Goal: Task Accomplishment & Management: Complete application form

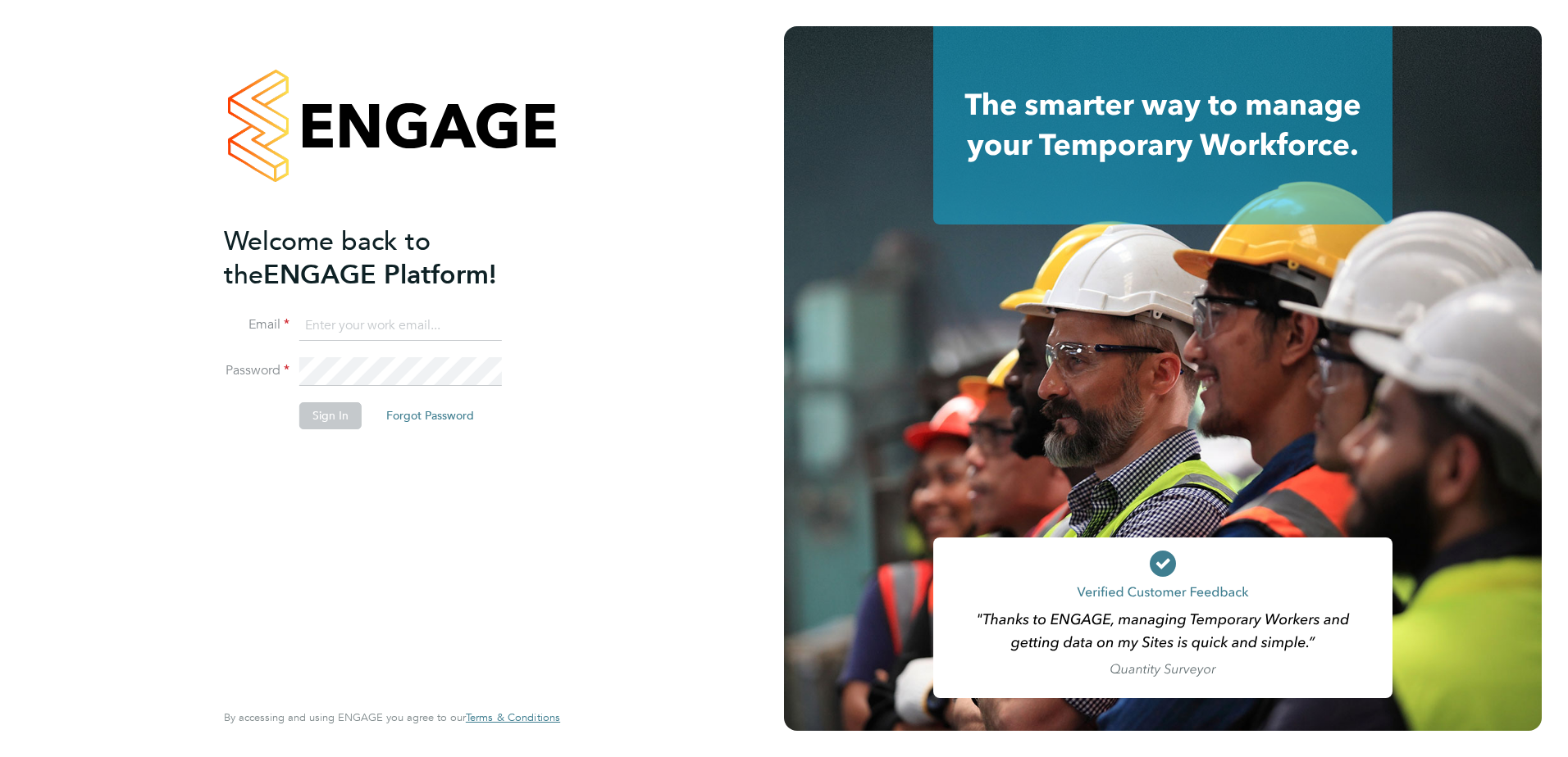
type input "[EMAIL_ADDRESS][DOMAIN_NAME]"
click at [342, 424] on button "Sign In" at bounding box center [330, 416] width 62 height 26
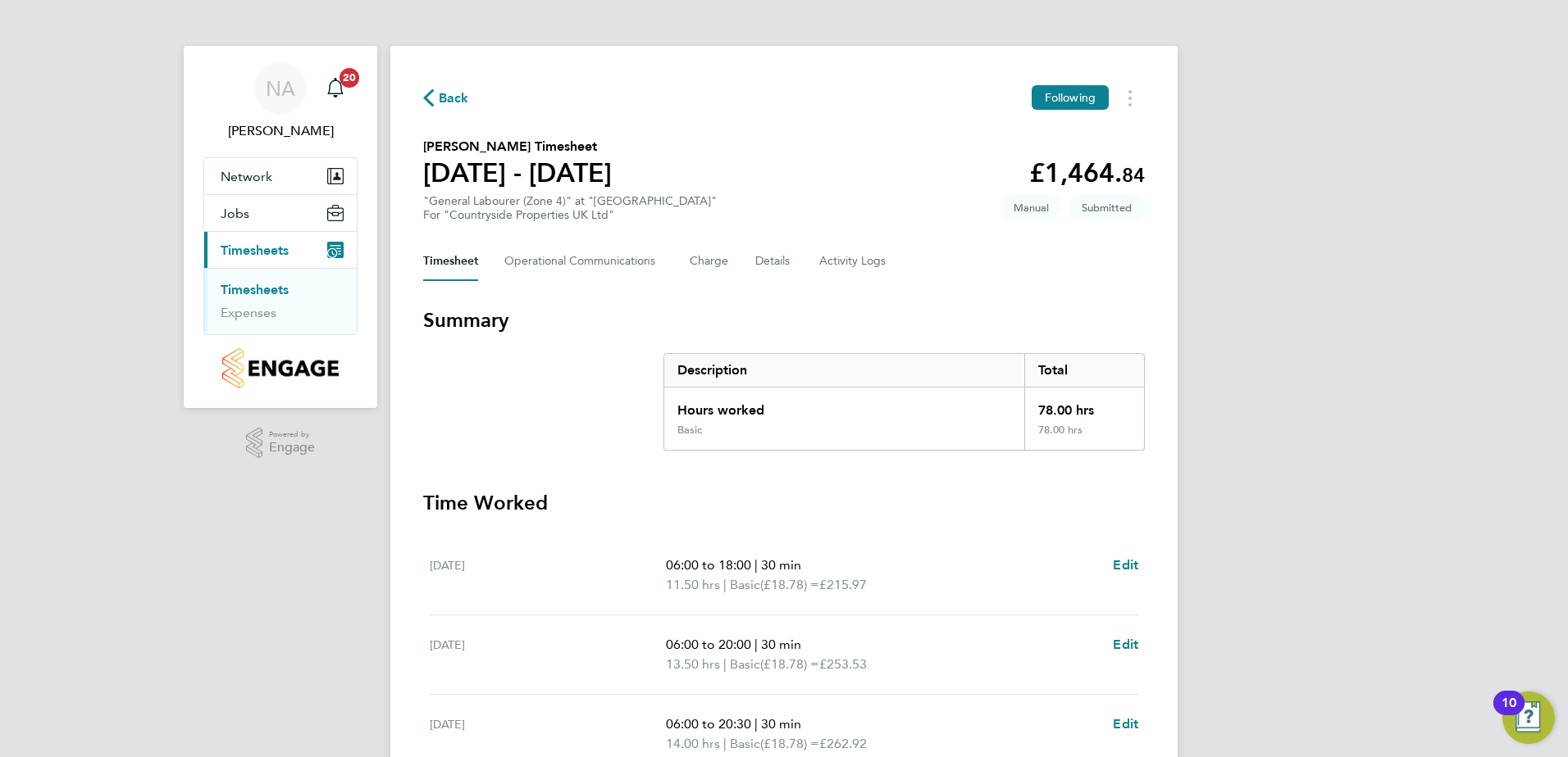
scroll to position [479, 0]
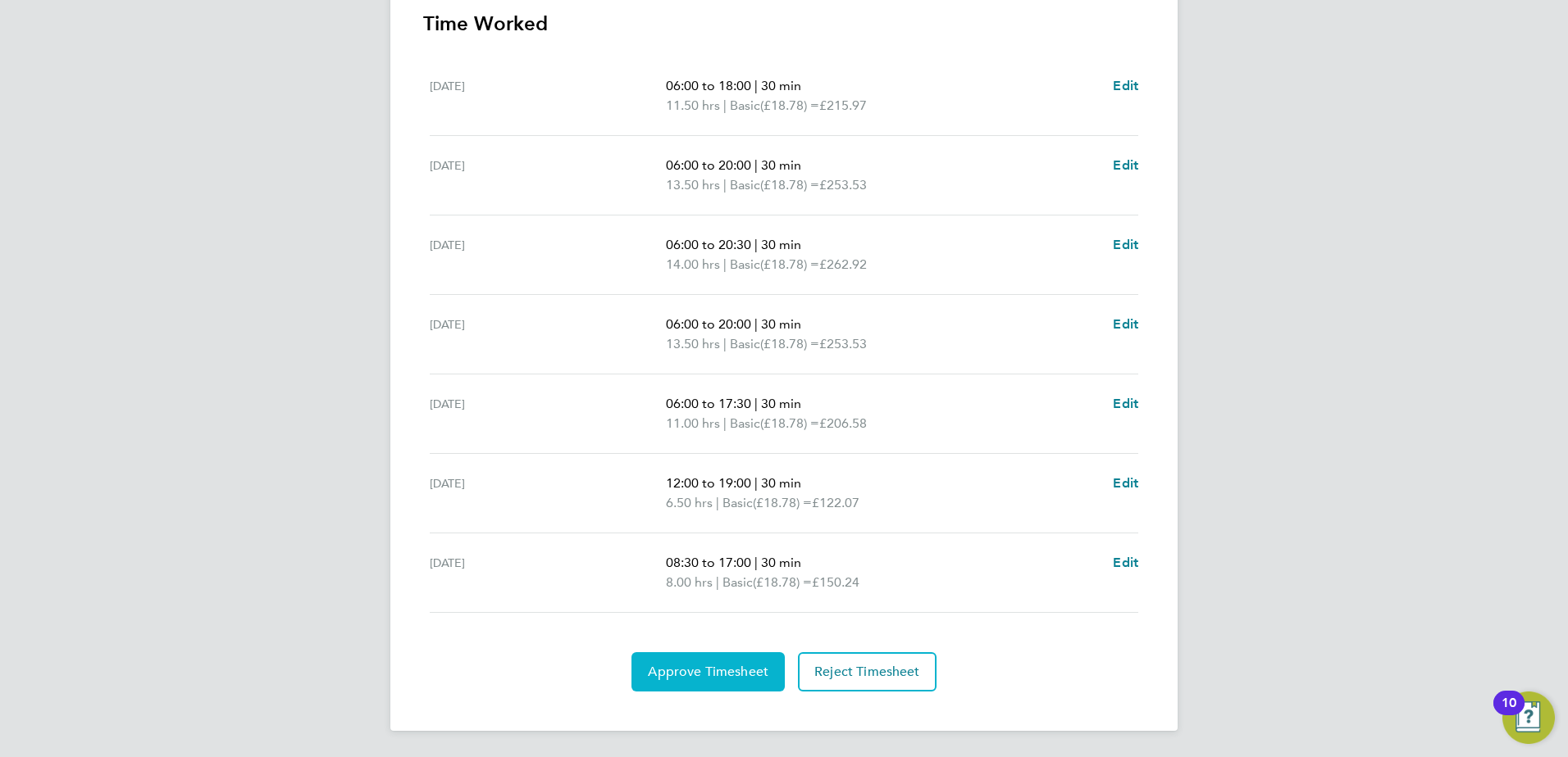
click at [735, 684] on button "Approve Timesheet" at bounding box center [708, 672] width 153 height 39
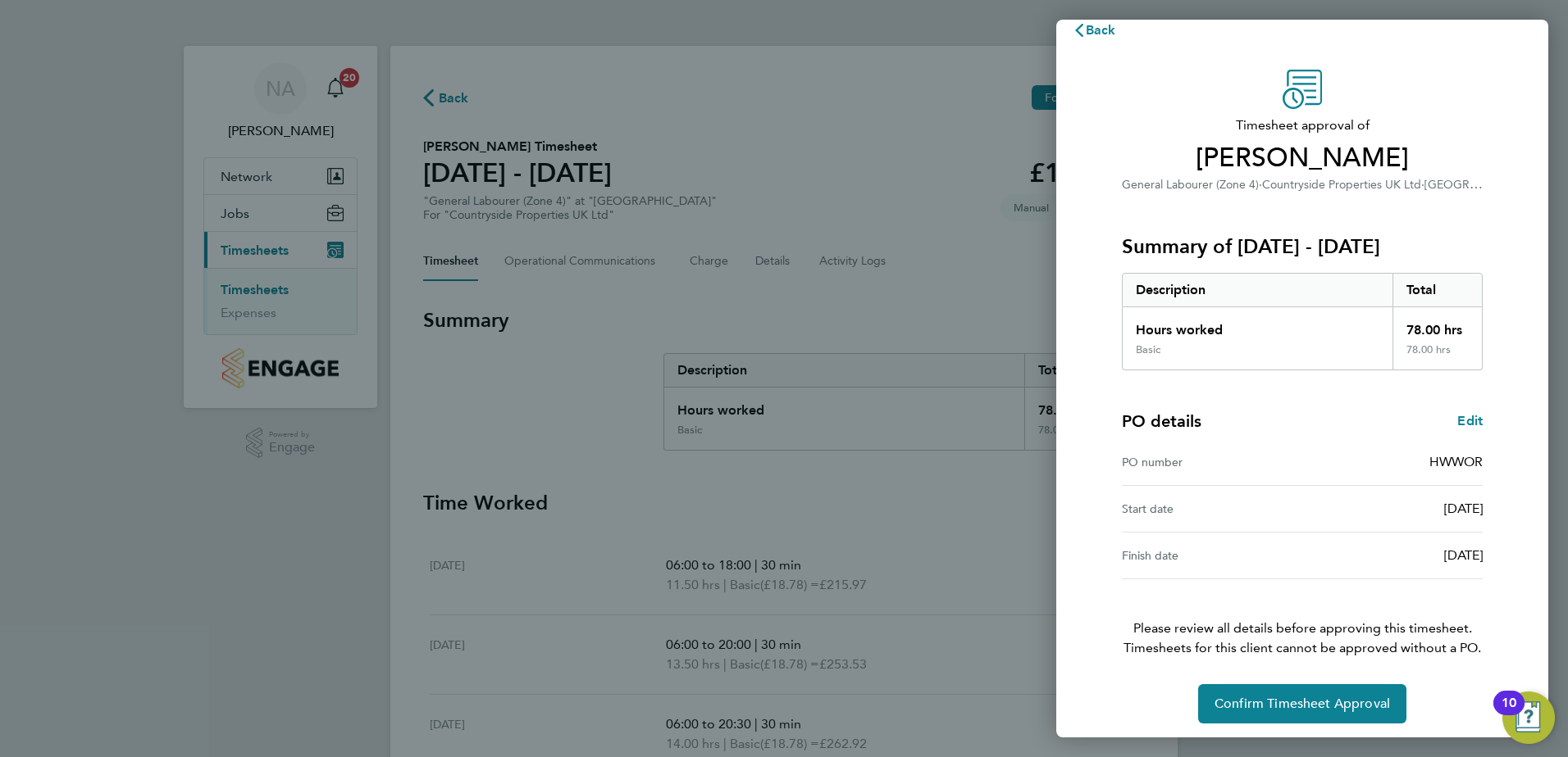
scroll to position [28, 0]
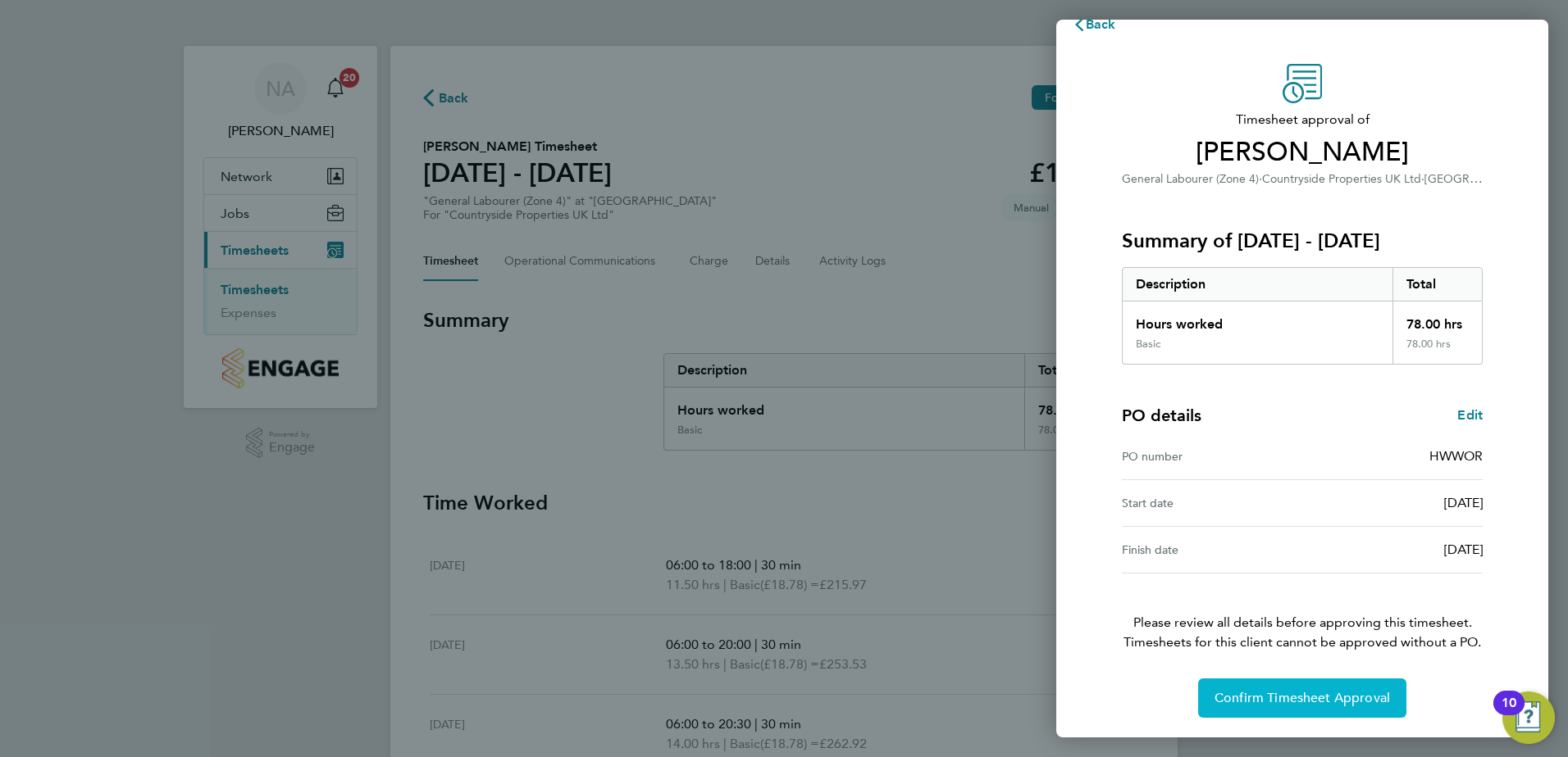
click at [1268, 695] on span "Confirm Timesheet Approval" at bounding box center [1302, 698] width 175 height 17
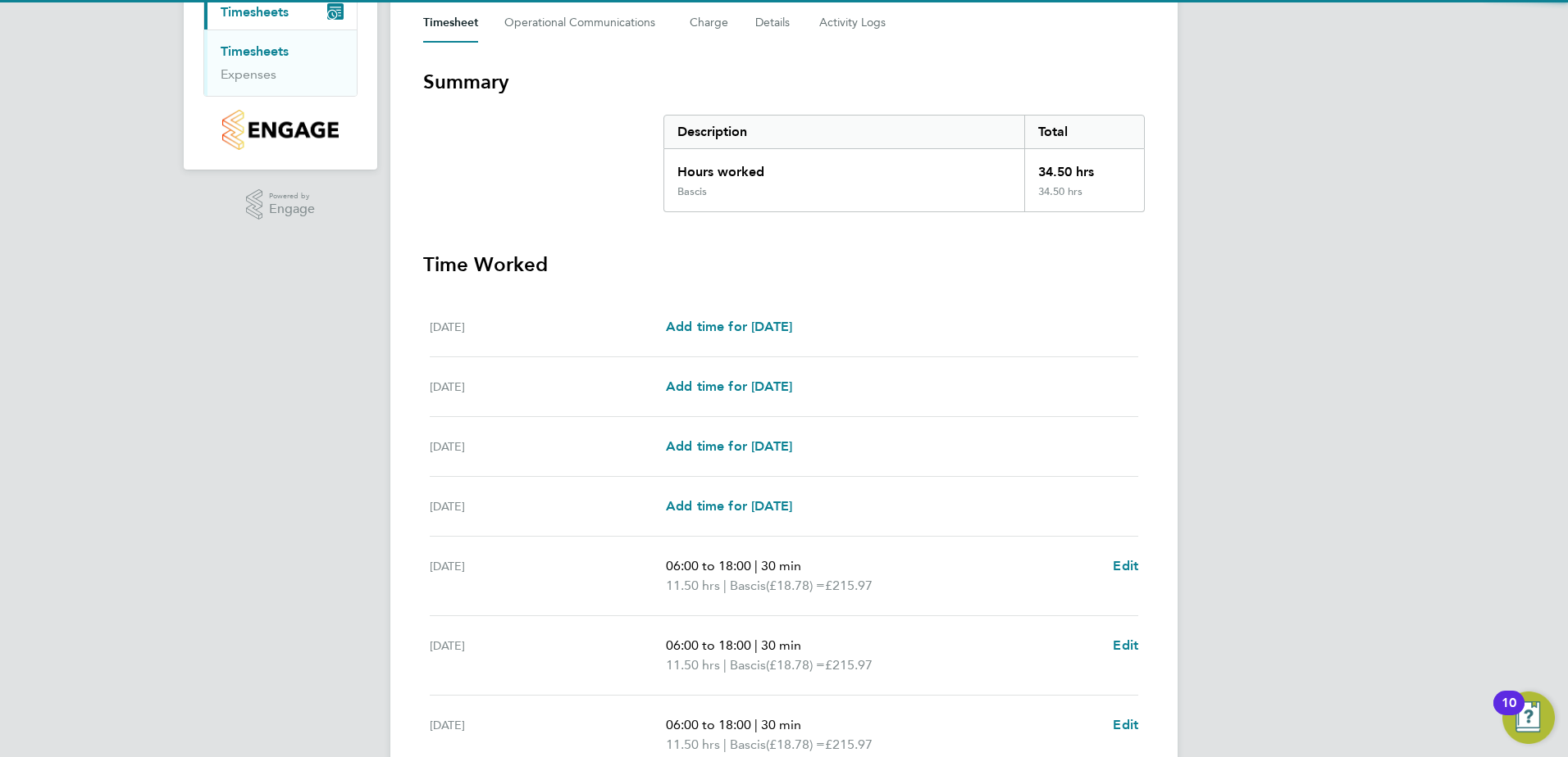
scroll to position [401, 0]
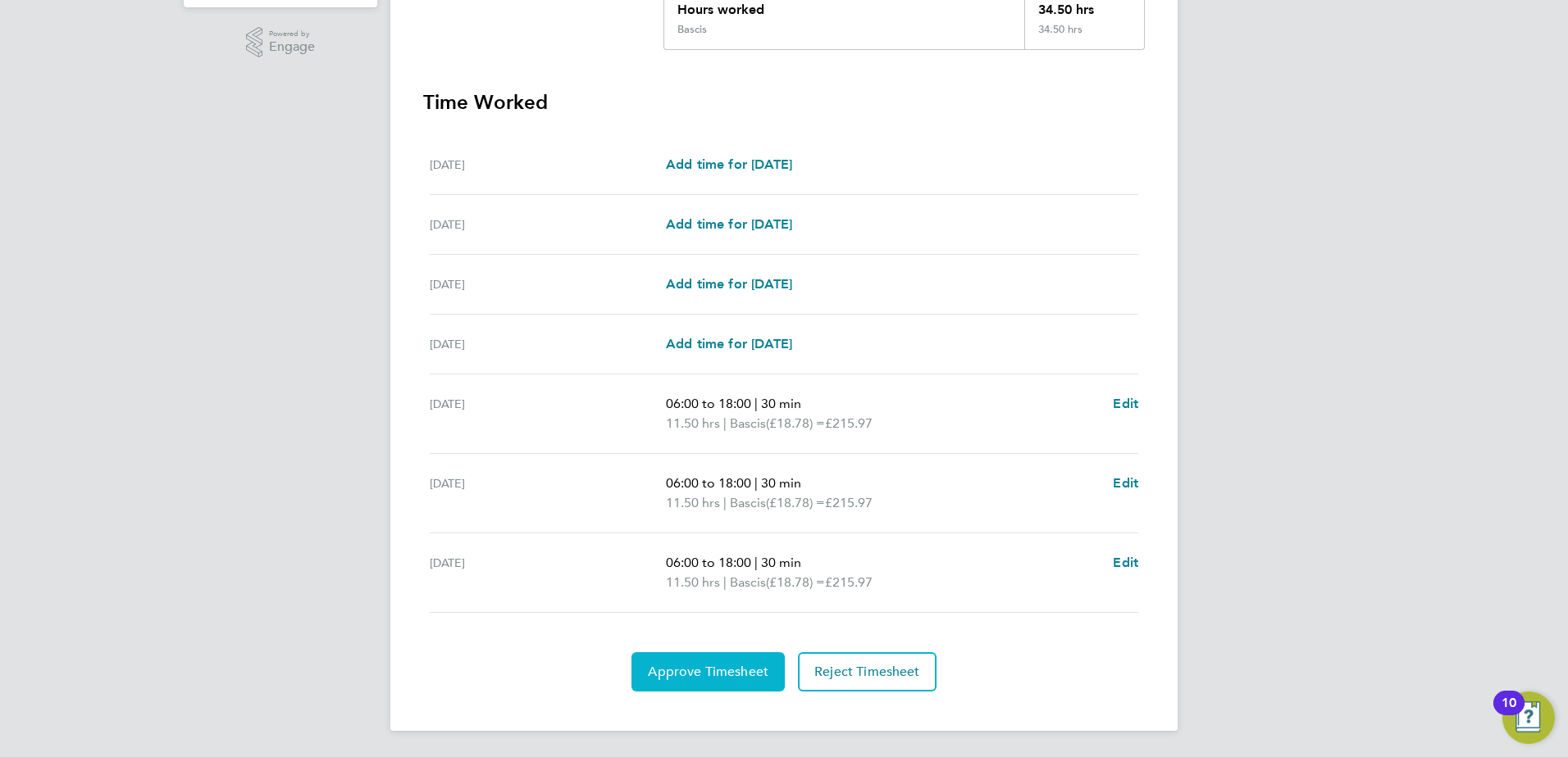
click at [709, 676] on span "Approve Timesheet" at bounding box center [707, 672] width 120 height 17
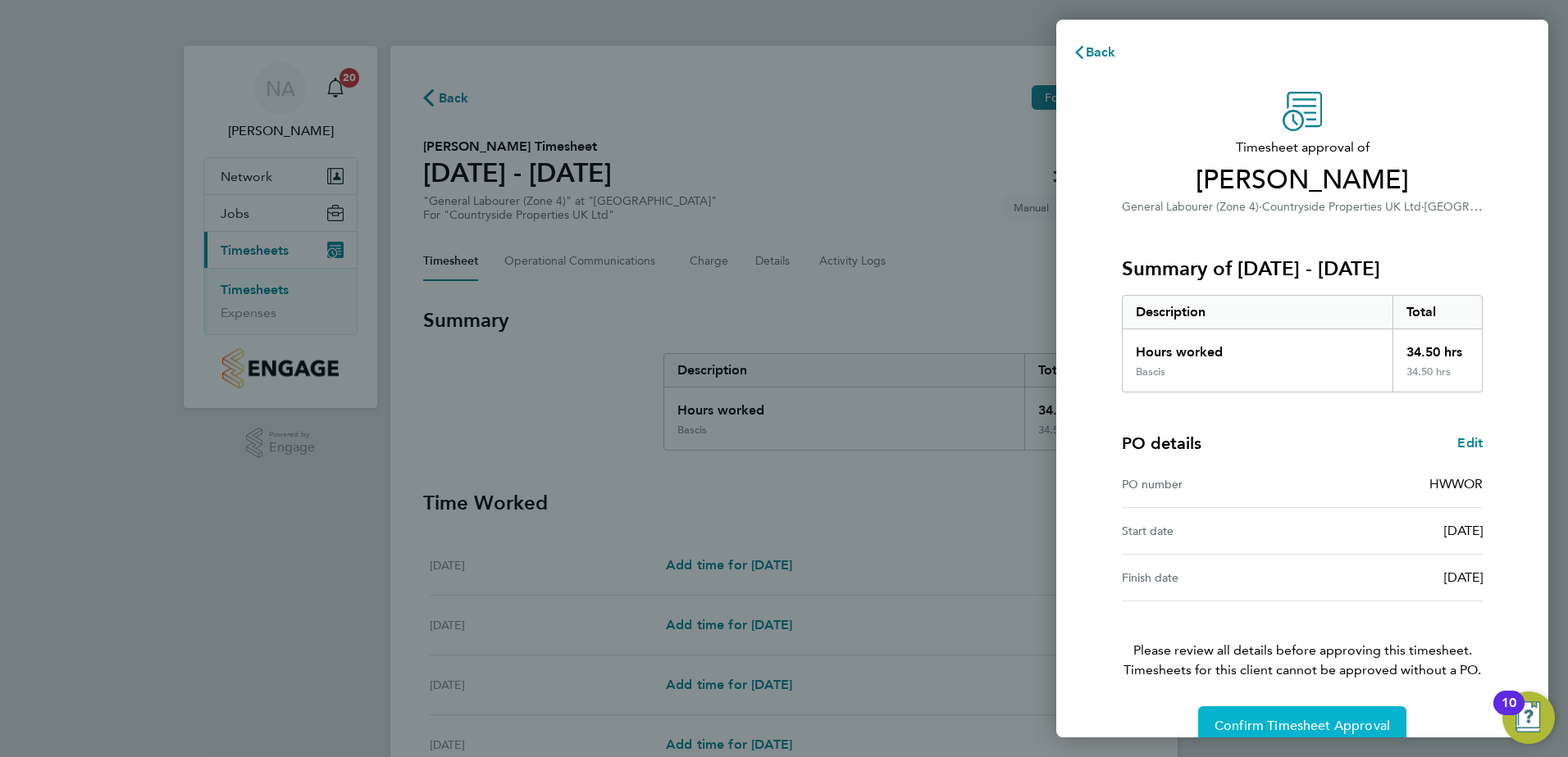
click at [1277, 732] on button "Confirm Timesheet Approval" at bounding box center [1301, 726] width 208 height 39
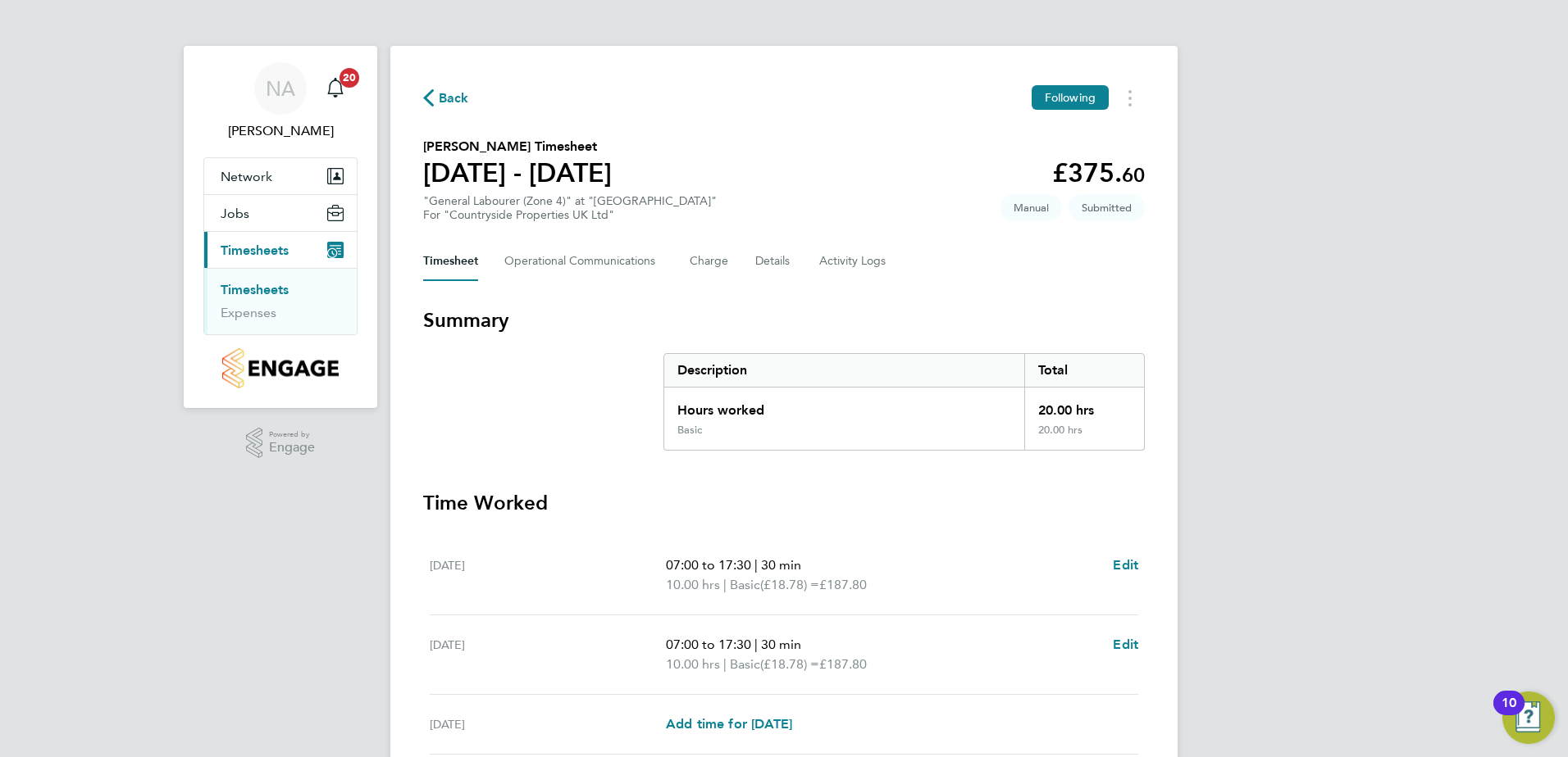
scroll to position [381, 0]
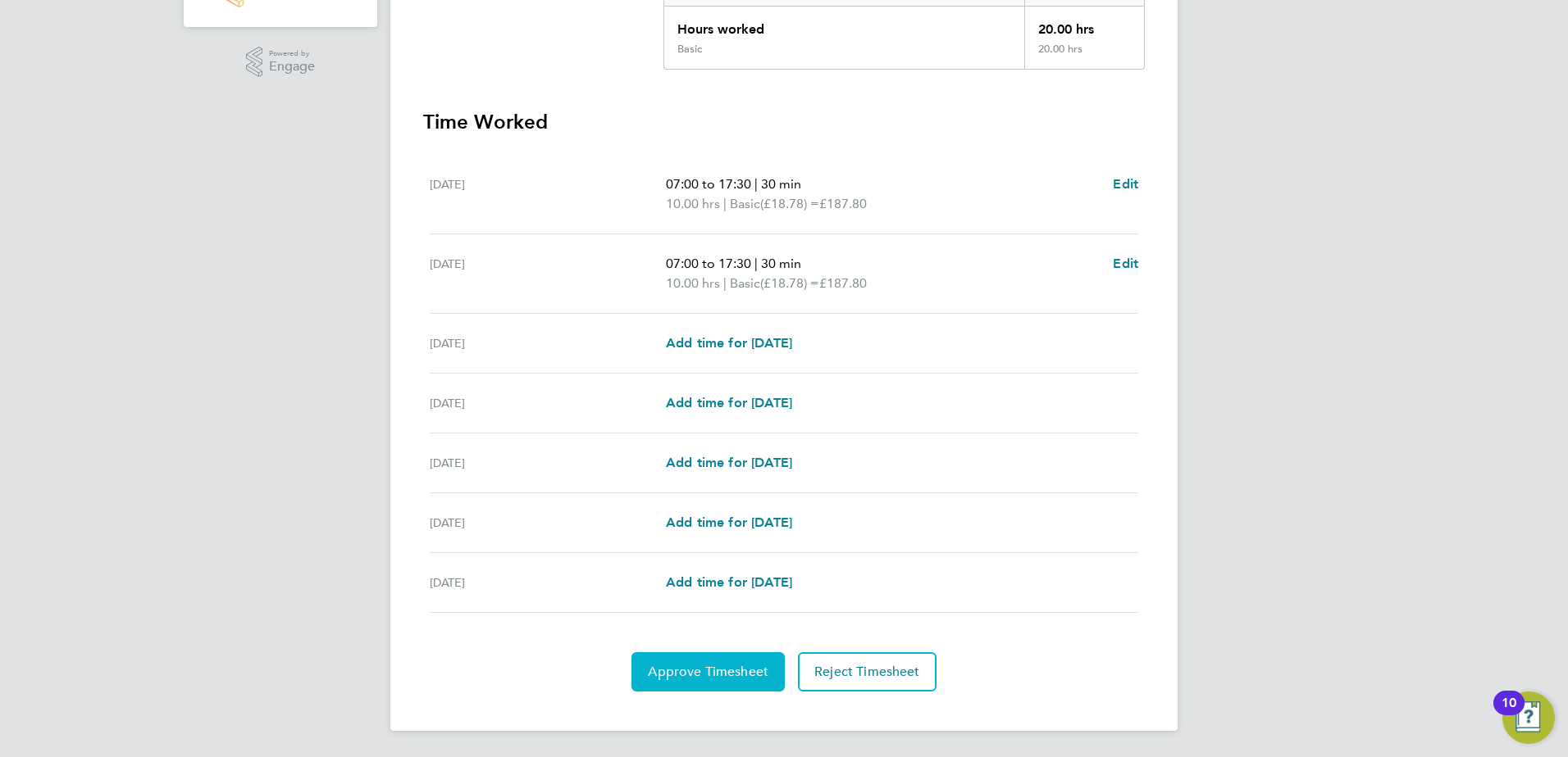
click at [688, 685] on button "Approve Timesheet" at bounding box center [708, 672] width 153 height 39
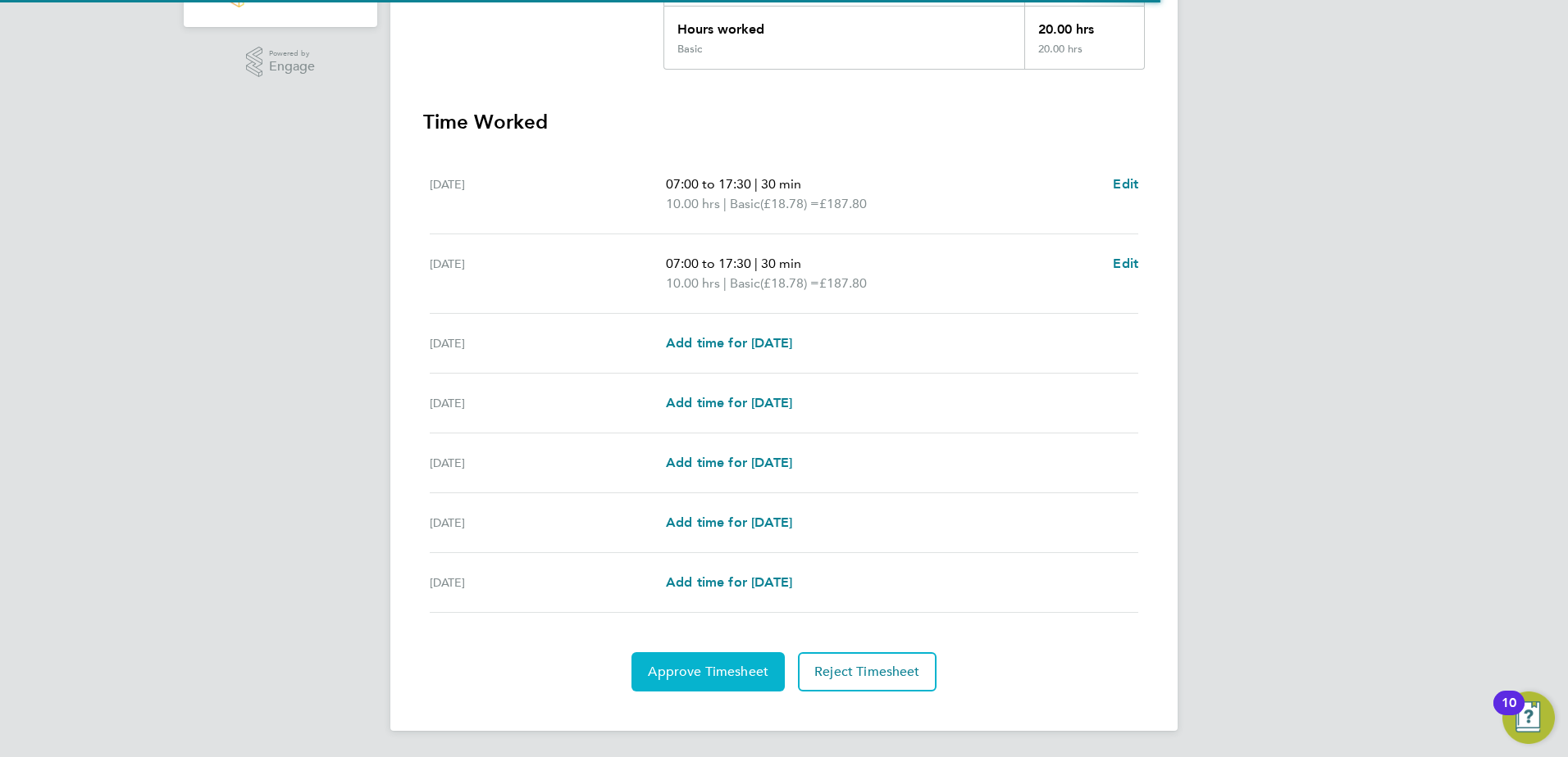
click at [704, 664] on span "Approve Timesheet" at bounding box center [707, 672] width 120 height 17
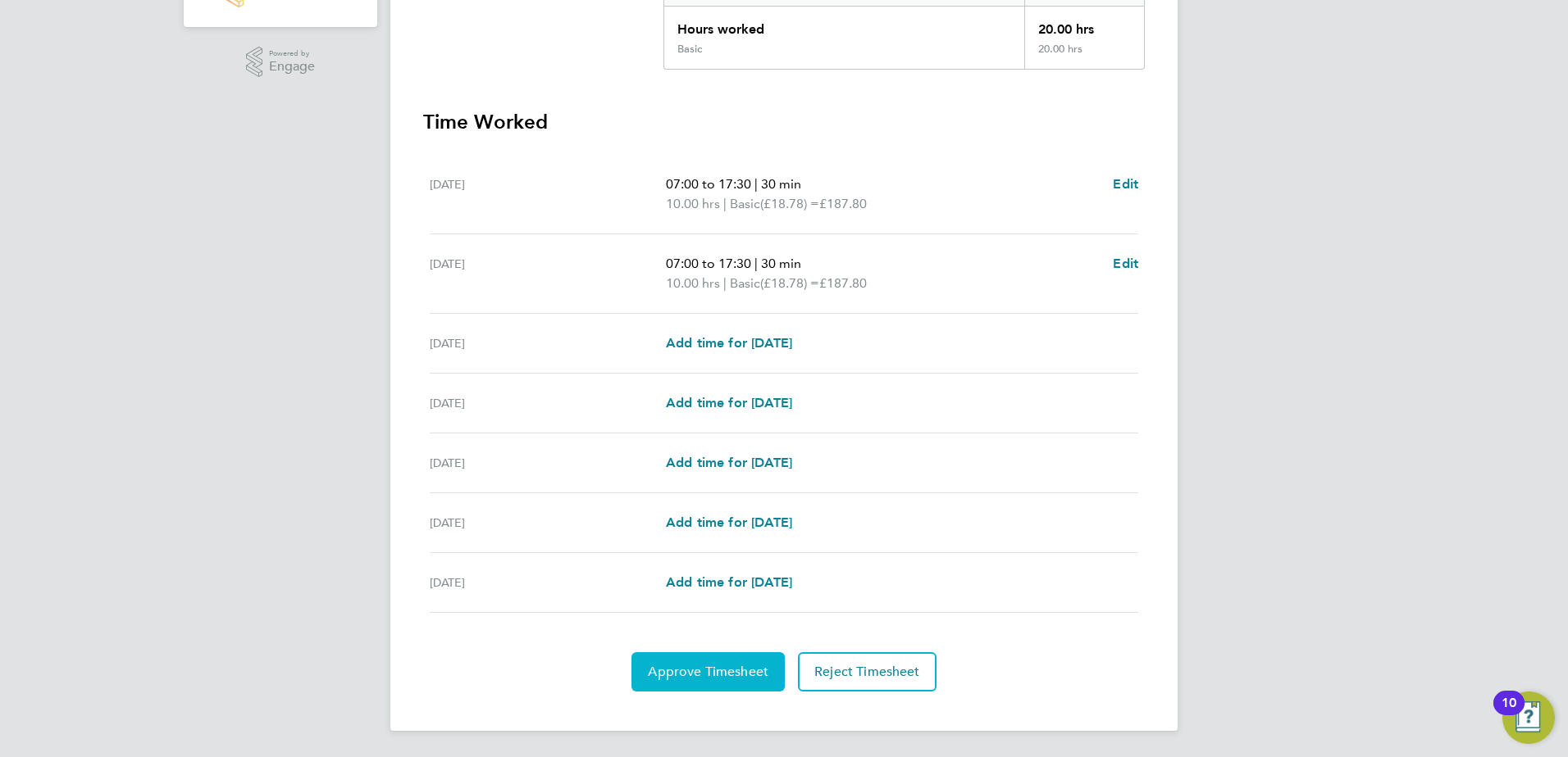
drag, startPoint x: 735, startPoint y: 700, endPoint x: 730, endPoint y: 687, distance: 13.9
click at [731, 695] on div "Back Following Aaron Lewis's Timesheet 22 - 28 Sept 2025 £375. 60 "General Labo…" at bounding box center [784, 198] width 787 height 1066
click at [730, 681] on button "Approve Timesheet" at bounding box center [708, 672] width 153 height 39
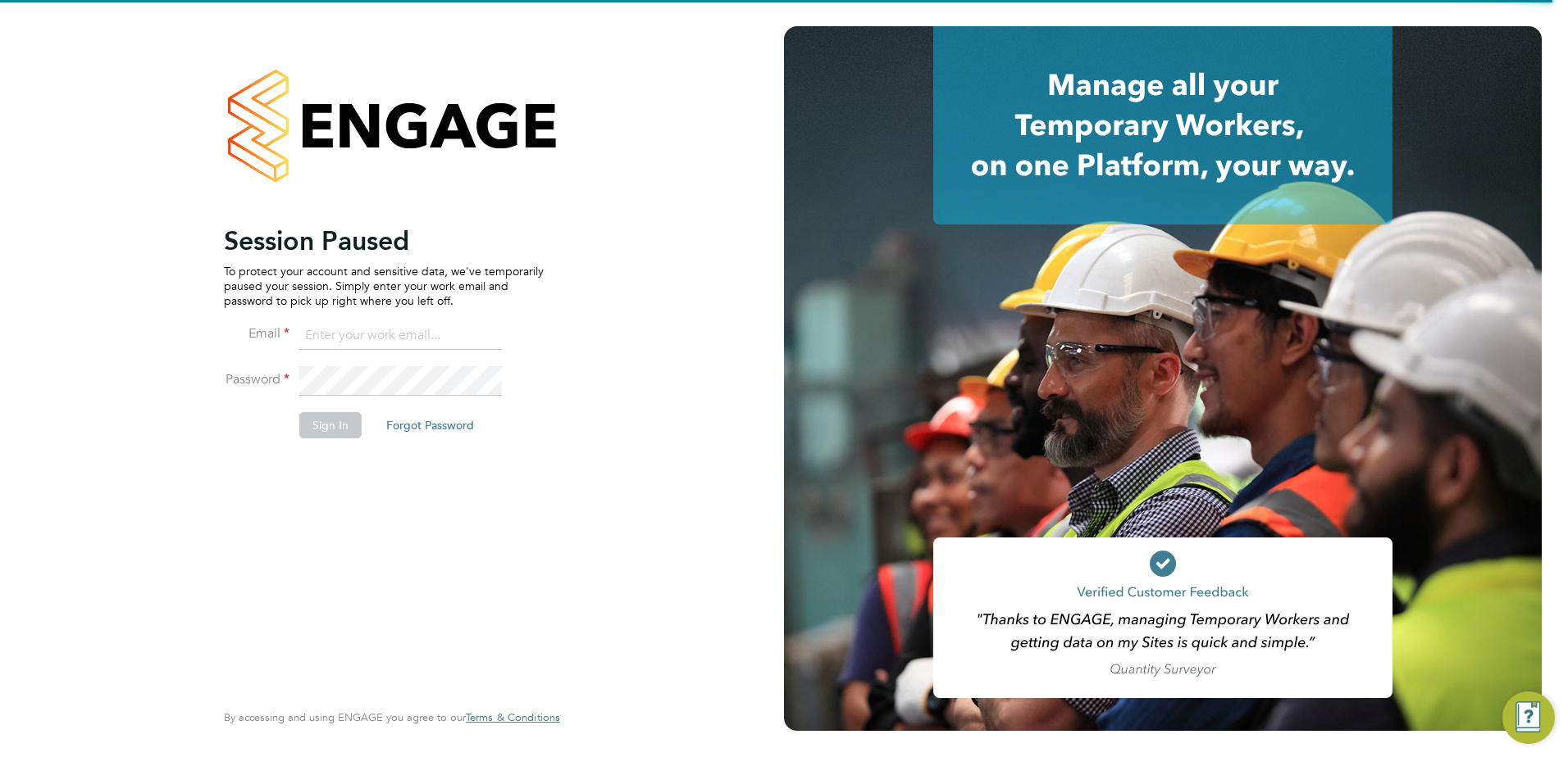
type input "nabeel.anwar@vistry.co.uk"
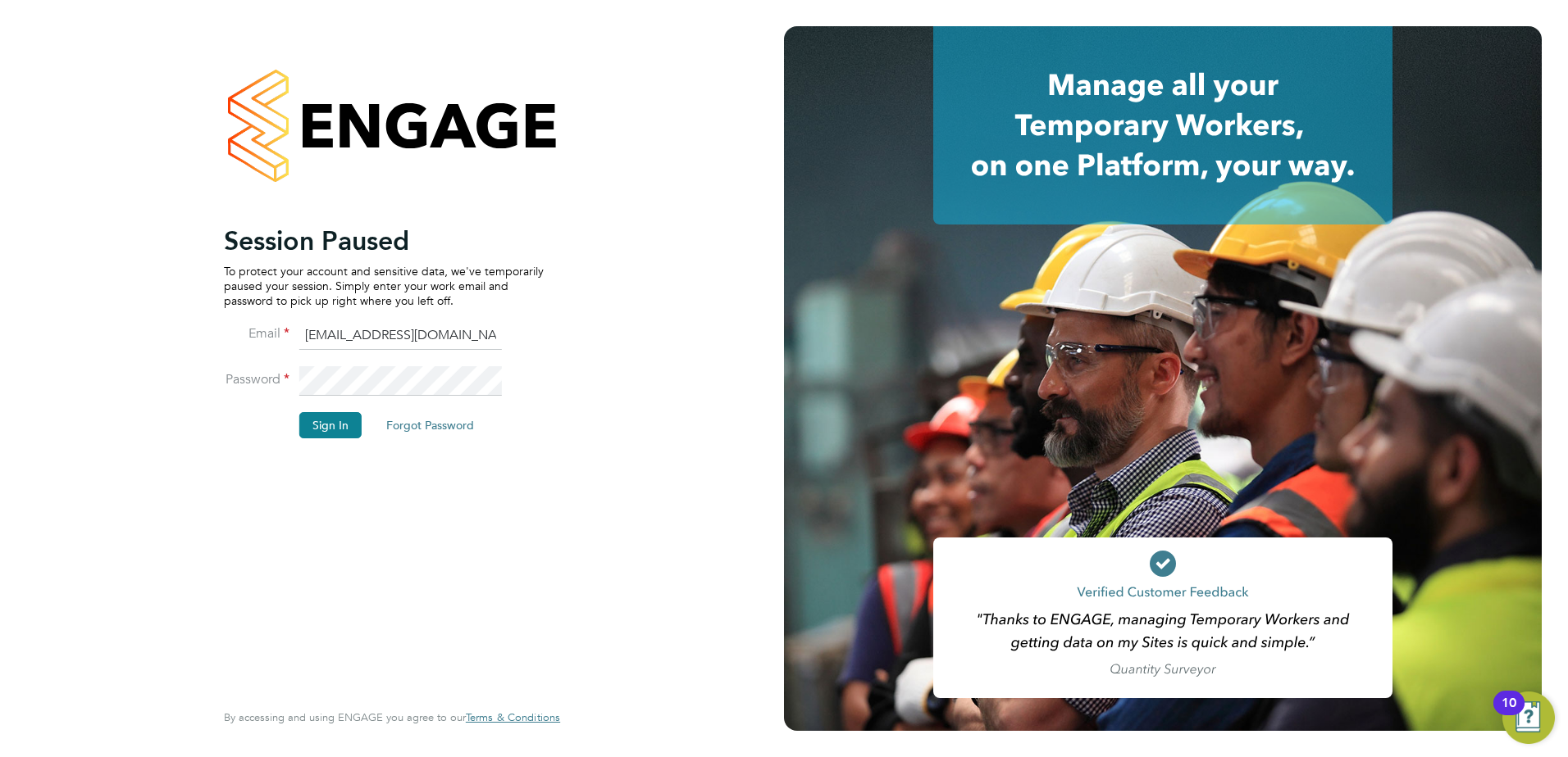
click at [323, 428] on button "Sign In" at bounding box center [330, 425] width 62 height 26
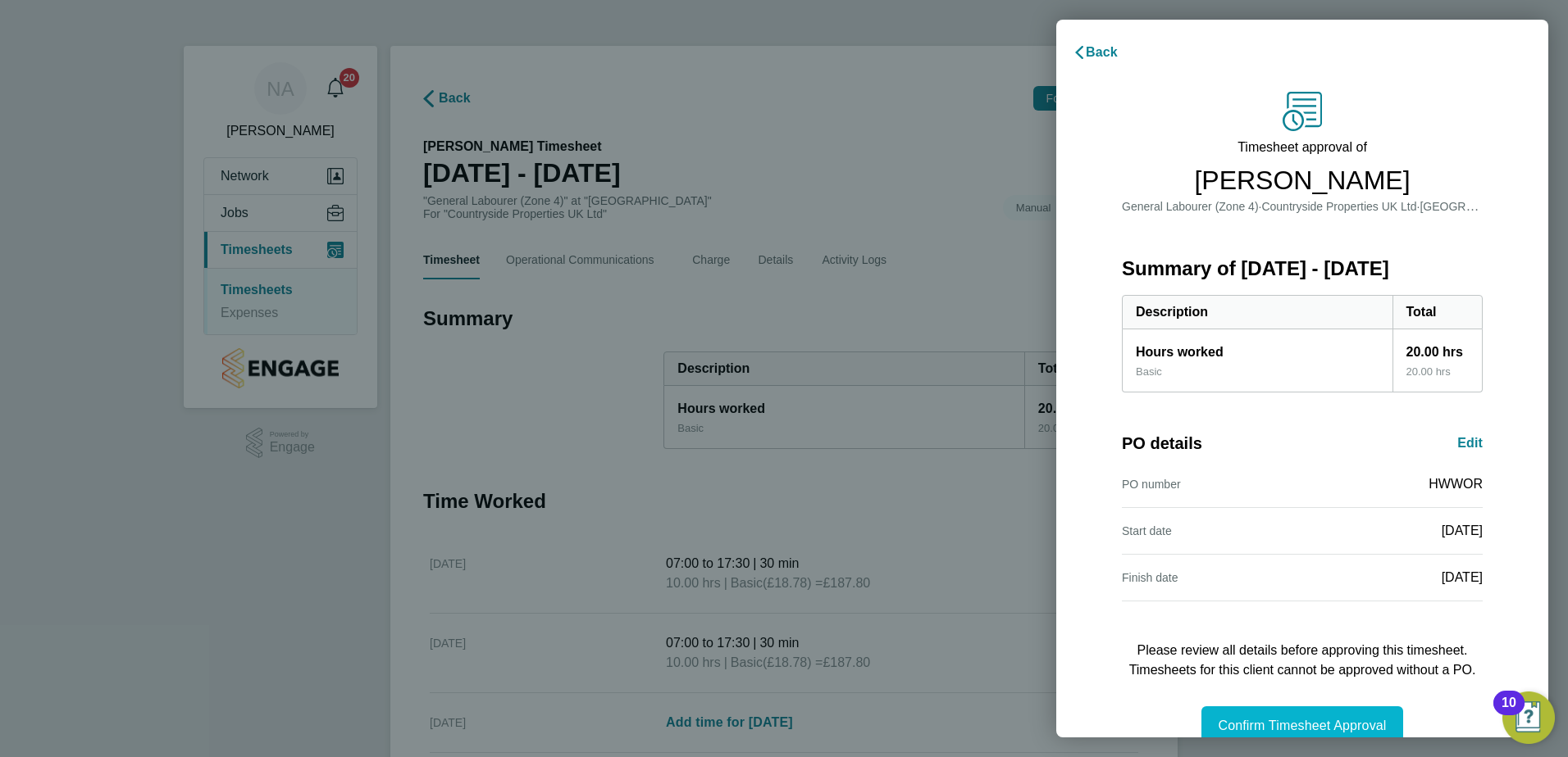
click at [1296, 721] on span "Confirm Timesheet Approval" at bounding box center [1301, 725] width 168 height 14
